Goal: Browse casually

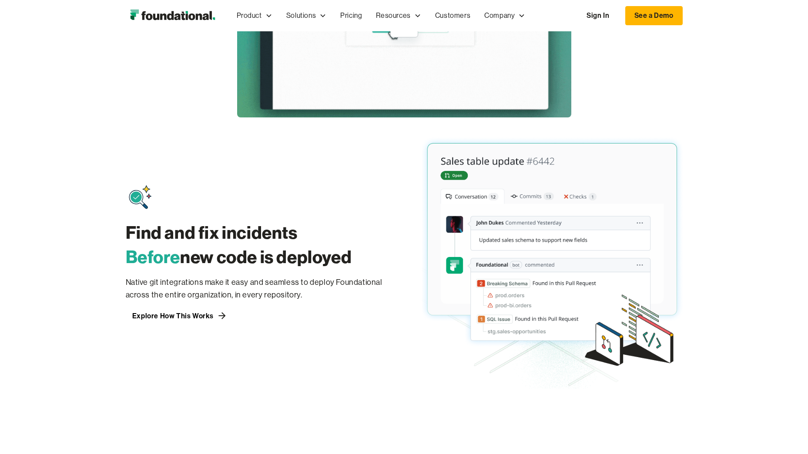
scroll to position [566, 0]
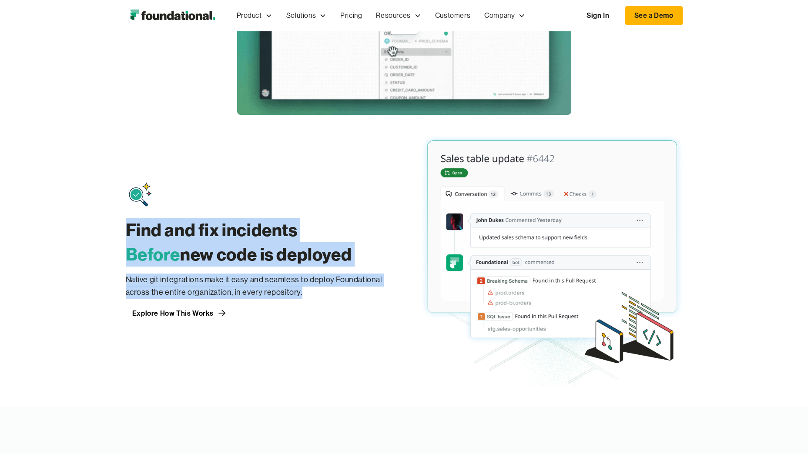
drag, startPoint x: 306, startPoint y: 294, endPoint x: 124, endPoint y: 225, distance: 194.5
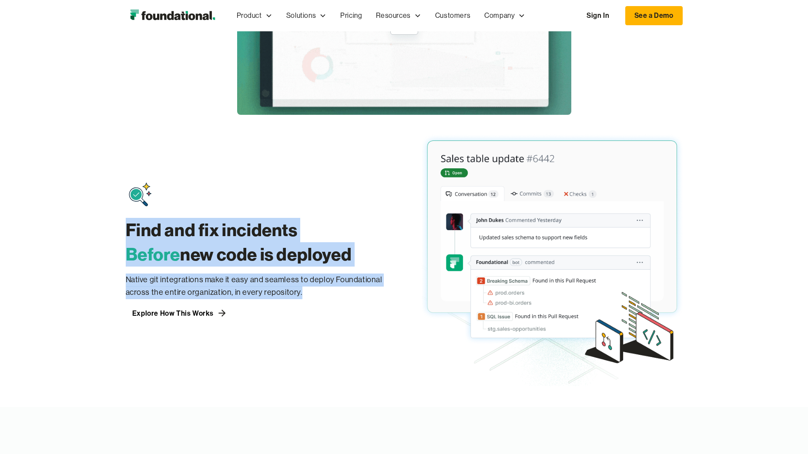
click at [124, 225] on div "Find and fix incidents Before new code is deployed Native git integrations make…" at bounding box center [404, 261] width 808 height 293
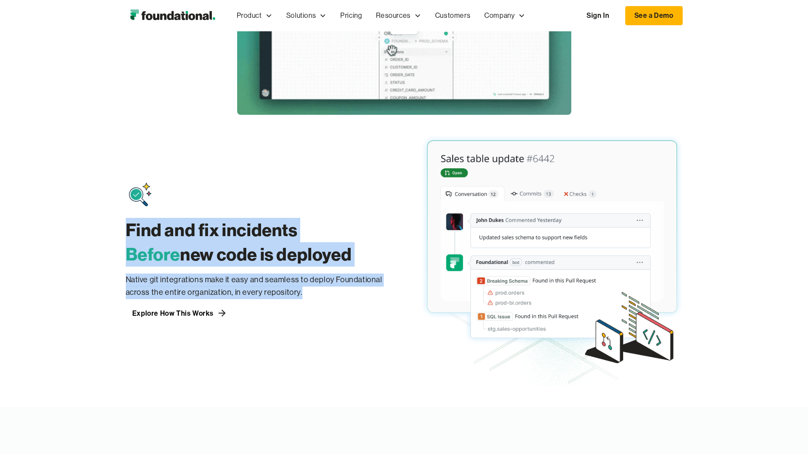
click at [322, 293] on p "Native git integrations make it easy and seamless to deploy Foundational across…" at bounding box center [256, 287] width 261 height 26
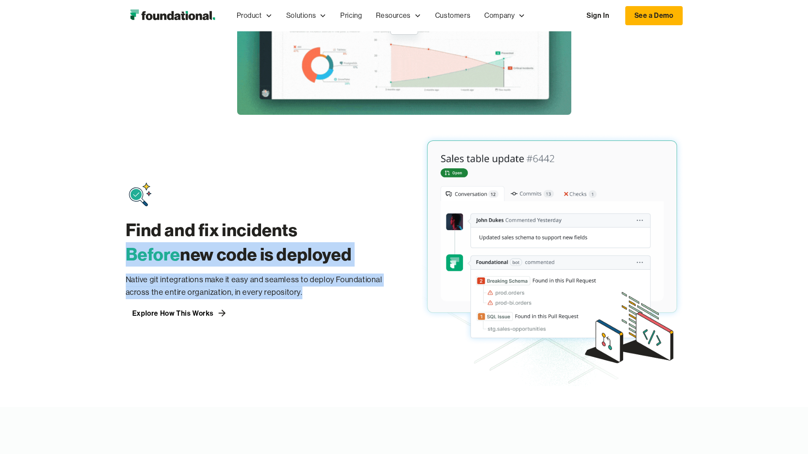
drag, startPoint x: 315, startPoint y: 296, endPoint x: 95, endPoint y: 232, distance: 228.9
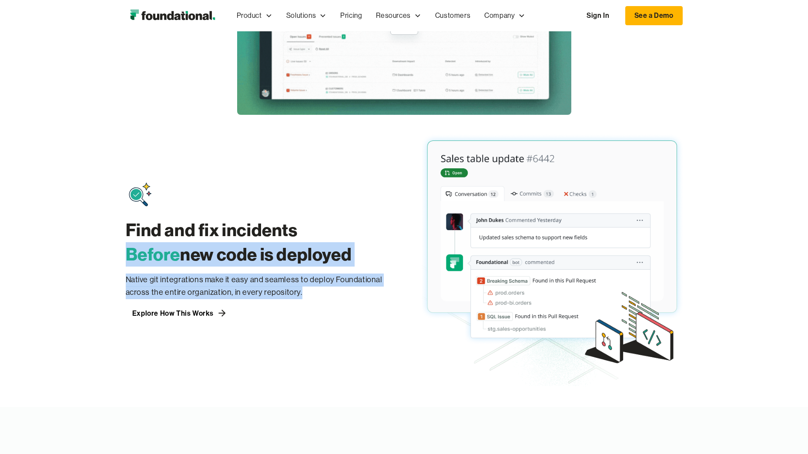
click at [95, 232] on div "Find and fix incidents Before new code is deployed Native git integrations make…" at bounding box center [404, 261] width 808 height 293
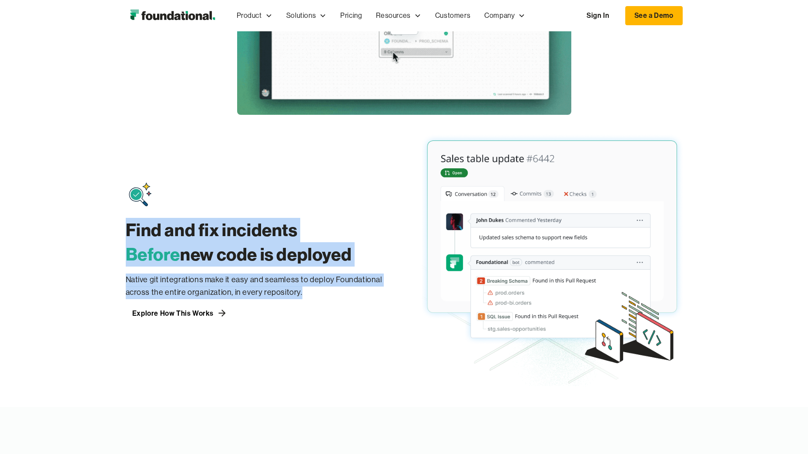
click at [332, 219] on h3 "Find and fix incidents Before new code is deployed" at bounding box center [256, 242] width 261 height 49
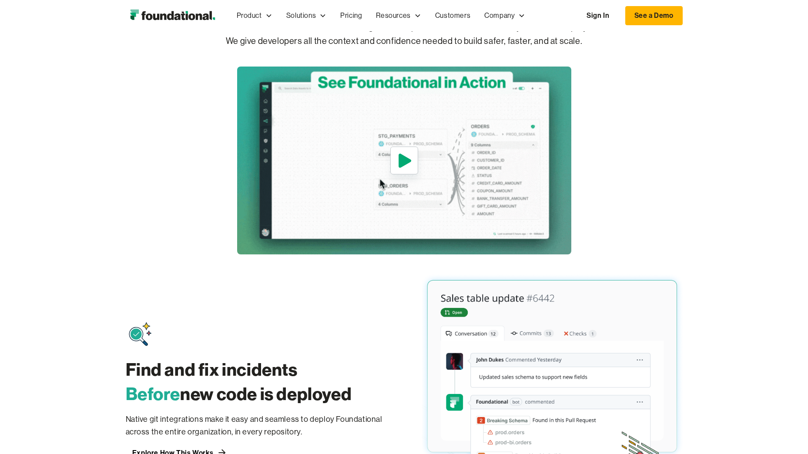
scroll to position [392, 0]
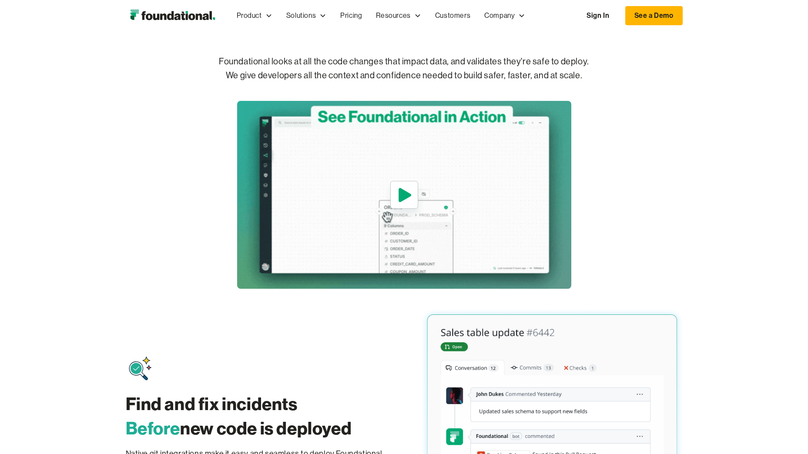
drag, startPoint x: 89, startPoint y: 174, endPoint x: 86, endPoint y: 187, distance: 13.7
click at [89, 174] on div "Widespread code changes continuously impact your data Foundational looks at all…" at bounding box center [404, 134] width 808 height 309
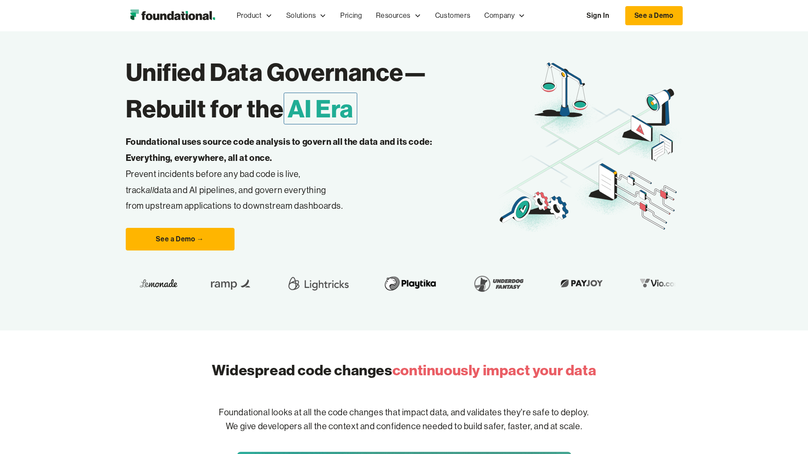
scroll to position [0, 0]
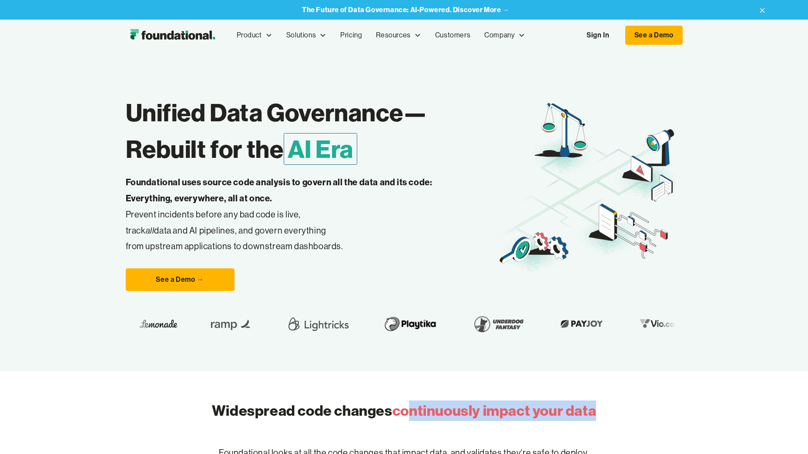
drag, startPoint x: 599, startPoint y: 413, endPoint x: 409, endPoint y: 413, distance: 190.2
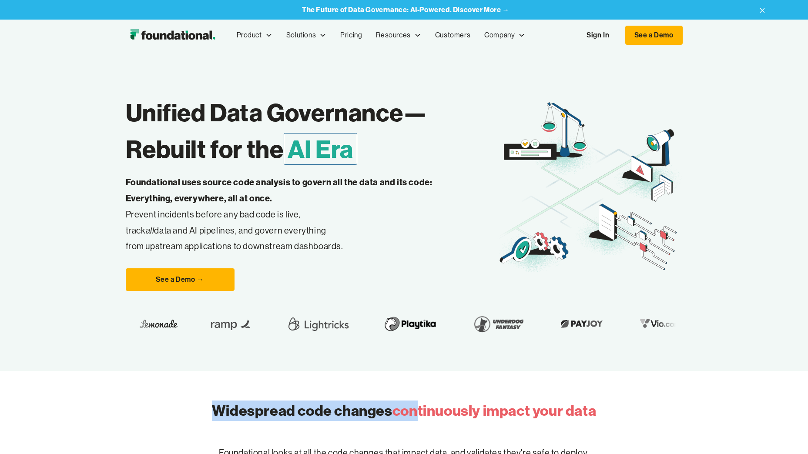
drag, startPoint x: 195, startPoint y: 413, endPoint x: 416, endPoint y: 416, distance: 220.7
